Goal: Navigation & Orientation: Find specific page/section

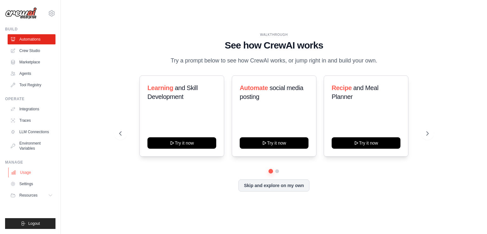
click at [35, 174] on link "Usage" at bounding box center [32, 172] width 48 height 10
click at [427, 135] on icon at bounding box center [428, 134] width 2 height 4
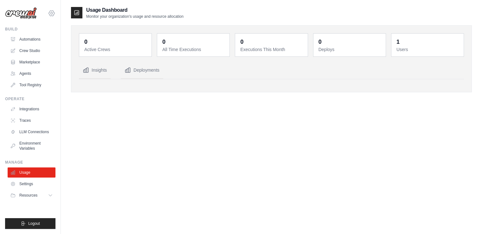
click at [51, 14] on icon at bounding box center [52, 13] width 2 height 2
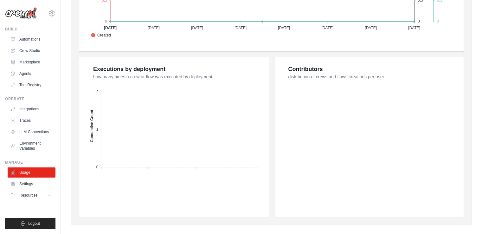
scroll to position [225, 0]
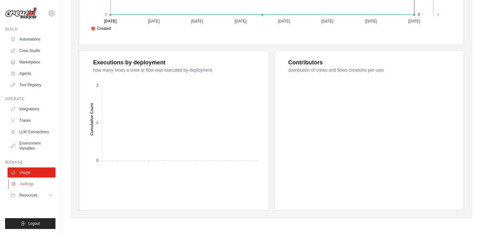
click at [39, 184] on link "Settings" at bounding box center [32, 184] width 48 height 10
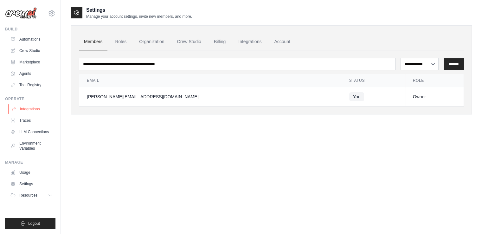
click at [30, 106] on link "Integrations" at bounding box center [32, 109] width 48 height 10
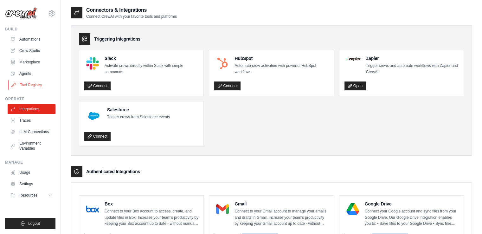
click at [33, 85] on link "Tool Registry" at bounding box center [32, 85] width 48 height 10
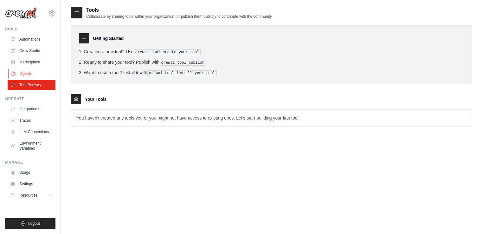
click at [36, 71] on link "Agents" at bounding box center [32, 73] width 48 height 10
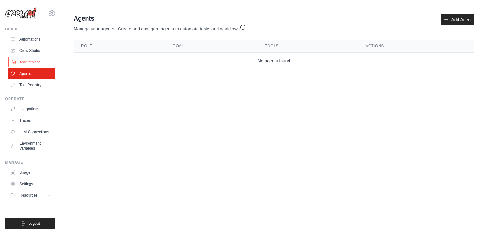
click at [28, 63] on link "Marketplace" at bounding box center [32, 62] width 48 height 10
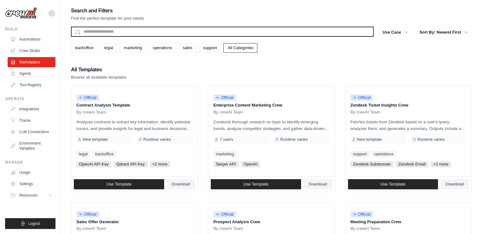
click at [92, 34] on input "text" at bounding box center [222, 32] width 303 height 10
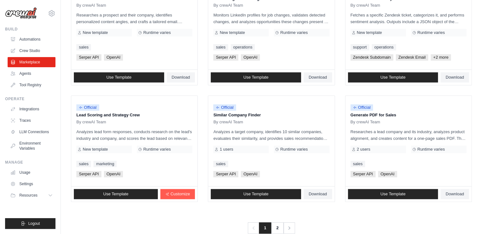
scroll to position [352, 0]
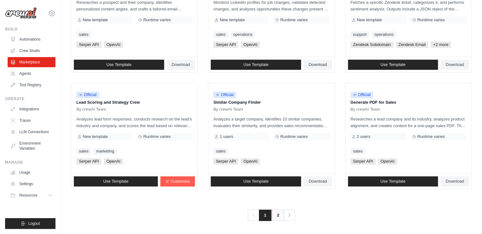
click at [277, 217] on link "2" at bounding box center [278, 214] width 13 height 11
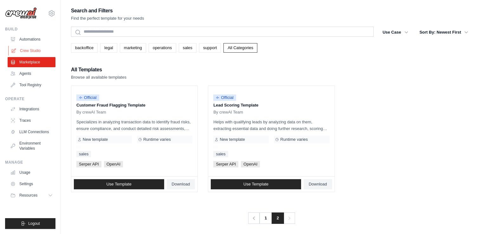
click at [29, 48] on link "Crew Studio" at bounding box center [32, 51] width 48 height 10
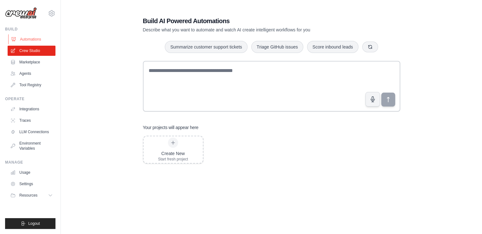
click at [29, 42] on link "Automations" at bounding box center [32, 39] width 48 height 10
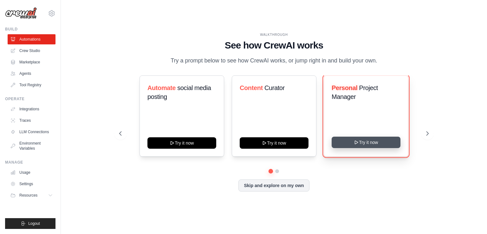
click at [343, 145] on button "Try it now" at bounding box center [365, 142] width 69 height 11
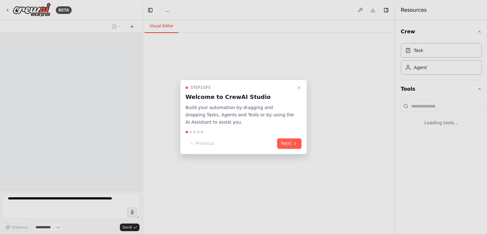
select select "****"
